Goal: Information Seeking & Learning: Learn about a topic

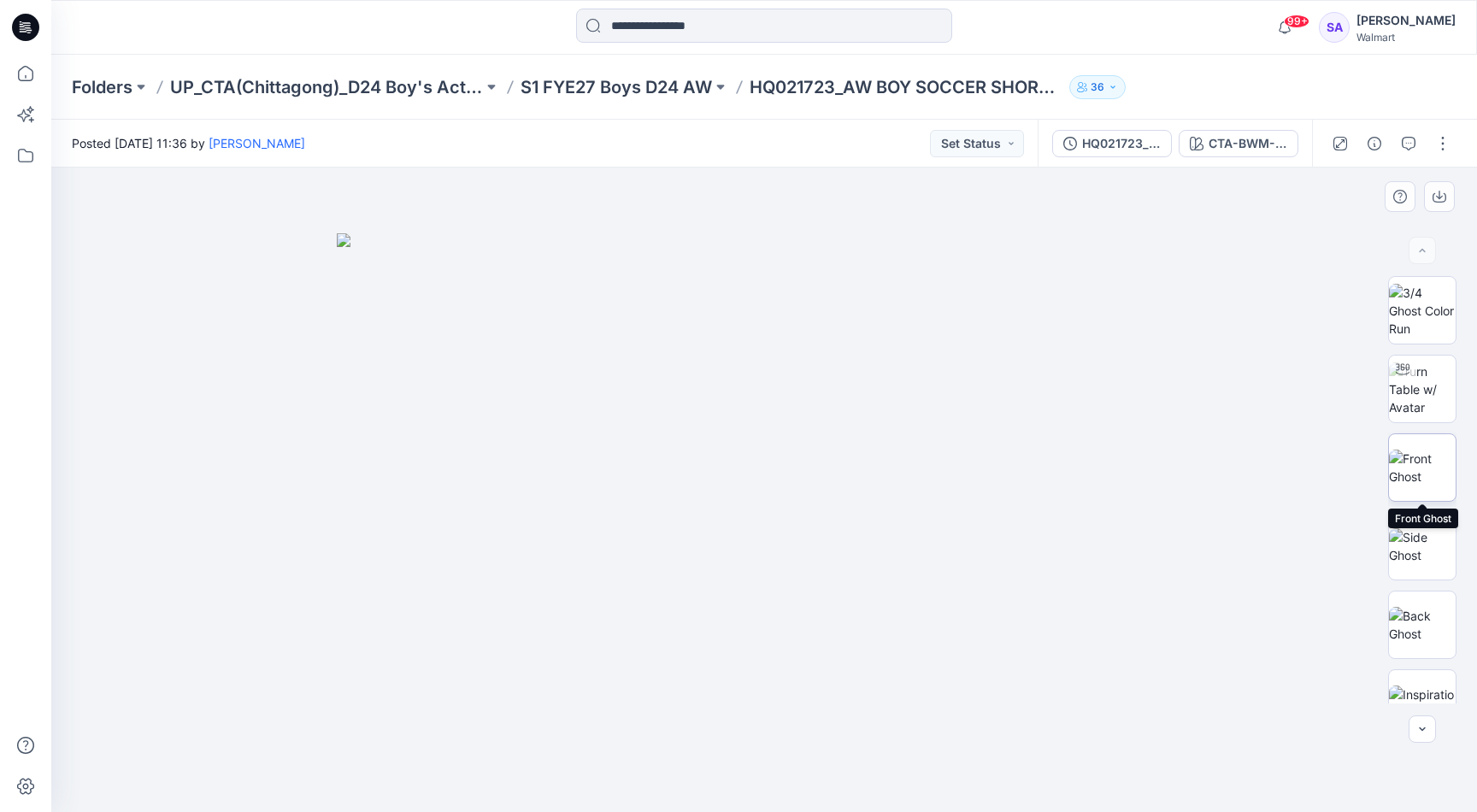
click at [1424, 463] on img at bounding box center [1422, 467] width 67 height 36
click at [1429, 559] on img at bounding box center [1422, 546] width 67 height 36
click at [1429, 631] on img at bounding box center [1422, 624] width 67 height 36
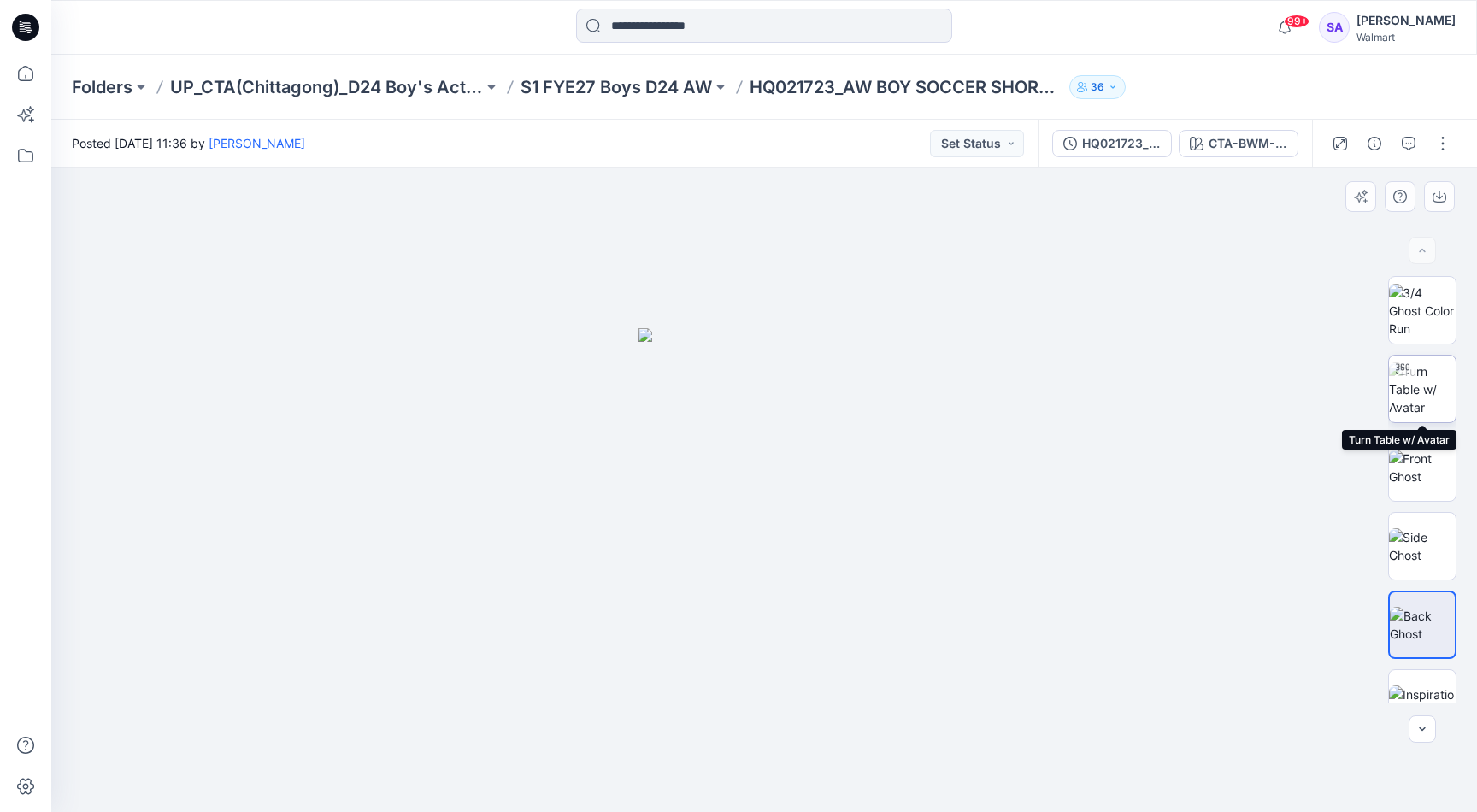
click at [1418, 391] on img at bounding box center [1422, 389] width 67 height 54
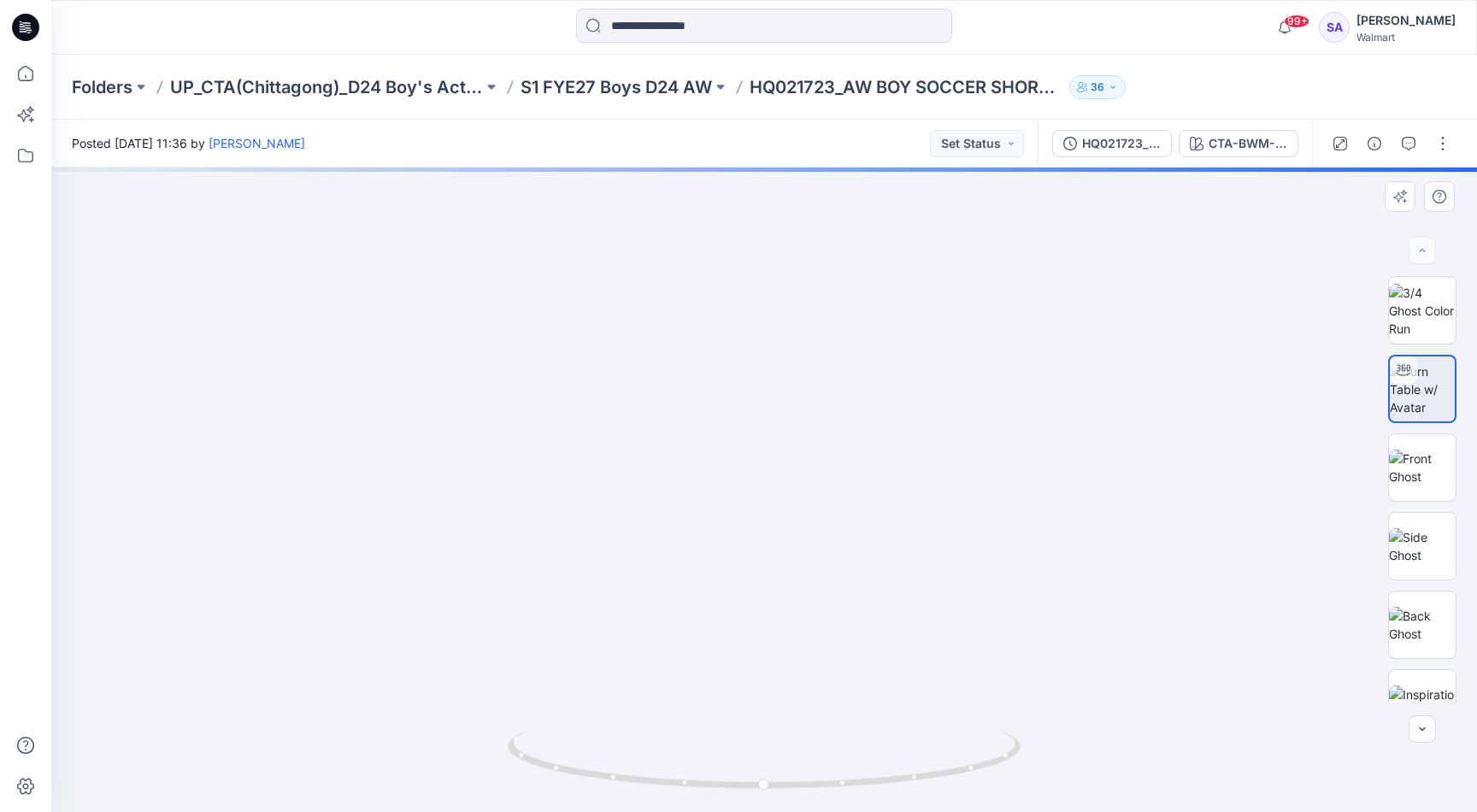
drag, startPoint x: 773, startPoint y: 774, endPoint x: 504, endPoint y: 771, distance: 269.0
click at [501, 771] on div at bounding box center [764, 489] width 1425 height 644
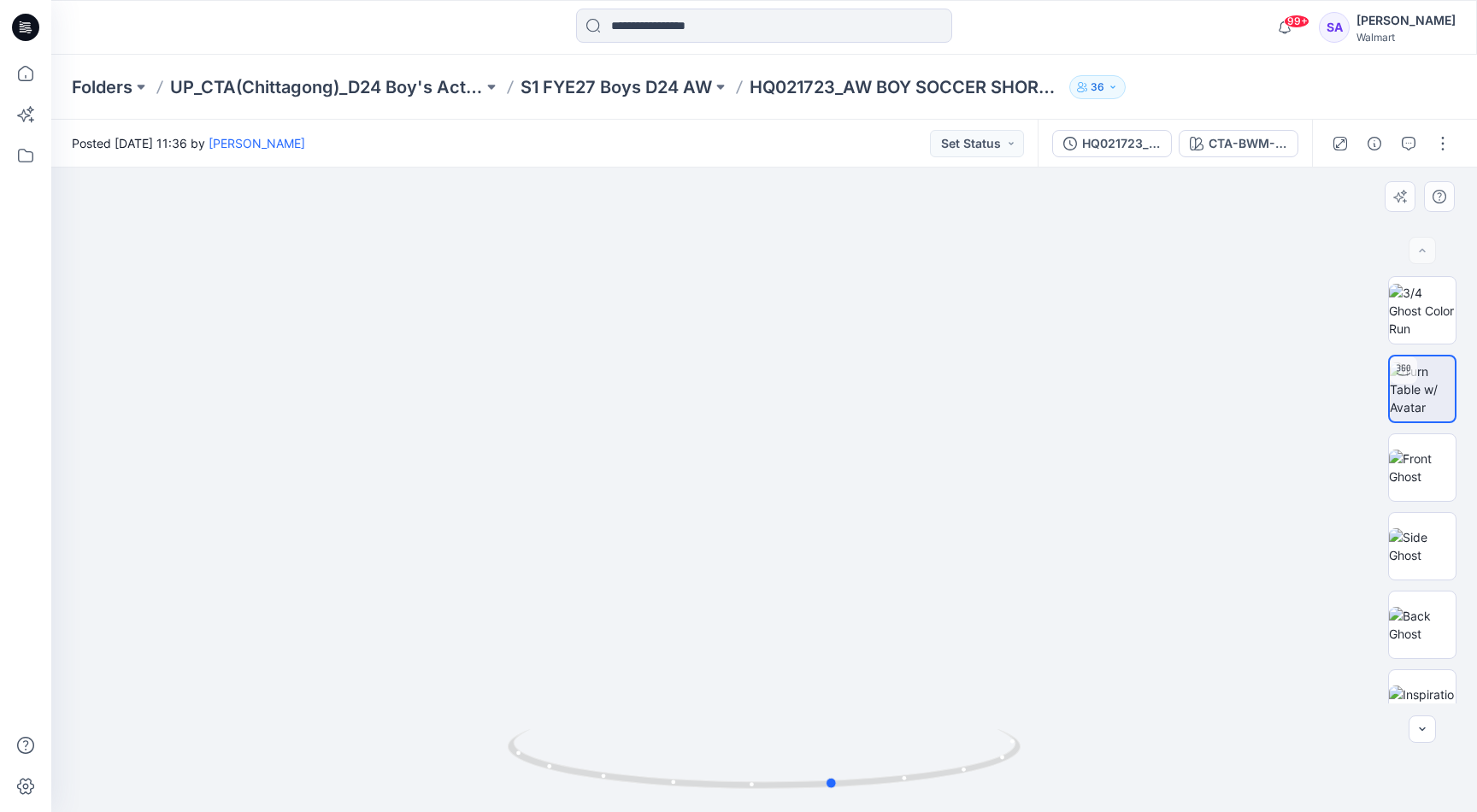
drag, startPoint x: 822, startPoint y: 778, endPoint x: 876, endPoint y: 720, distance: 79.2
click at [876, 720] on div at bounding box center [764, 489] width 1425 height 644
